Goal: Task Accomplishment & Management: Use online tool/utility

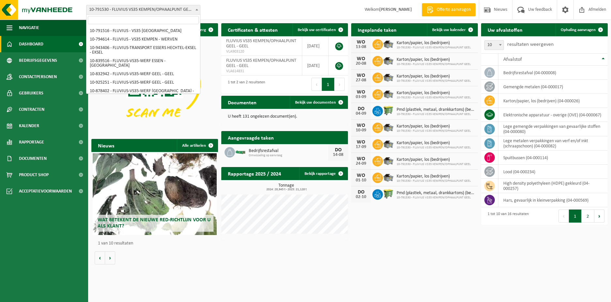
click at [194, 8] on span at bounding box center [197, 9] width 7 height 8
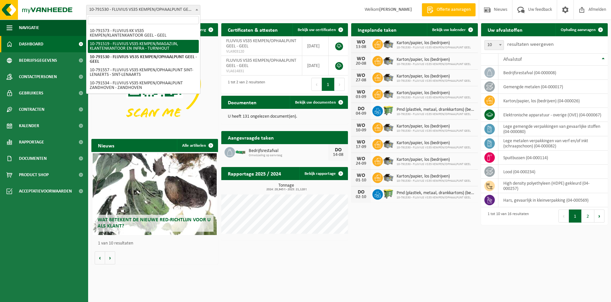
select select "30240"
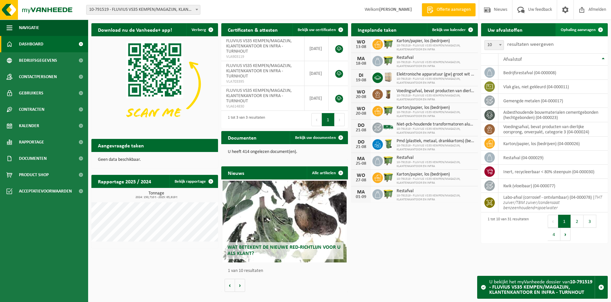
click at [569, 31] on span "Ophaling aanvragen" at bounding box center [578, 30] width 35 height 4
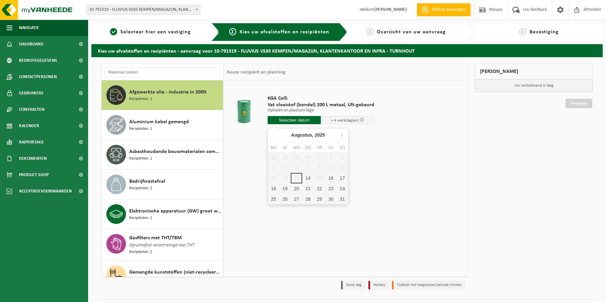
click at [296, 121] on input "text" at bounding box center [295, 120] width 54 height 8
click at [307, 176] on div "14" at bounding box center [307, 178] width 11 height 10
type input "Van 2025-08-14"
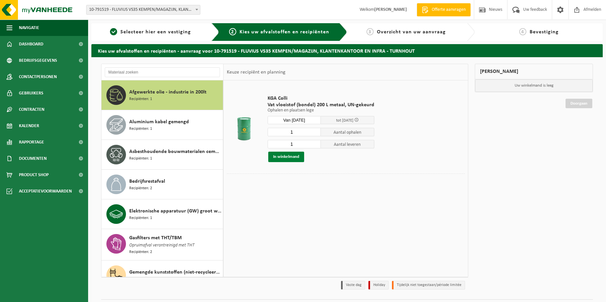
click at [286, 158] on button "In winkelmand" at bounding box center [286, 156] width 36 height 10
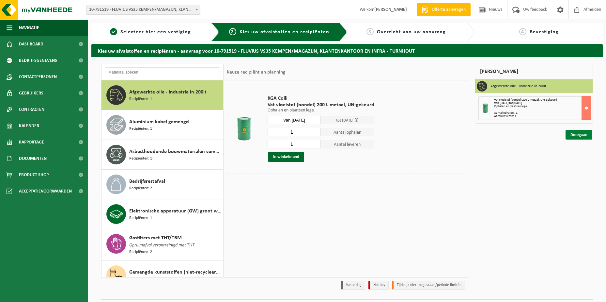
click at [577, 134] on link "Doorgaan" at bounding box center [579, 134] width 27 height 9
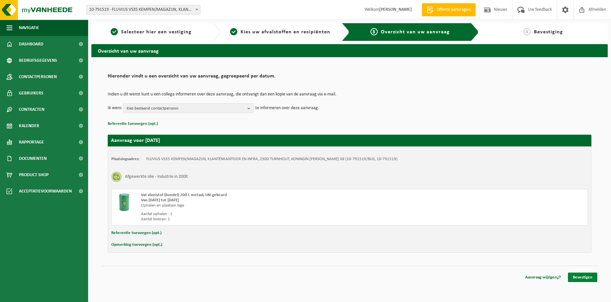
click at [580, 278] on link "Bevestigen" at bounding box center [582, 276] width 29 height 9
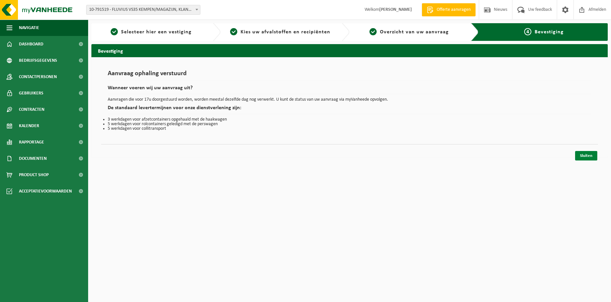
click at [584, 155] on link "Sluiten" at bounding box center [586, 155] width 22 height 9
